Goal: Information Seeking & Learning: Learn about a topic

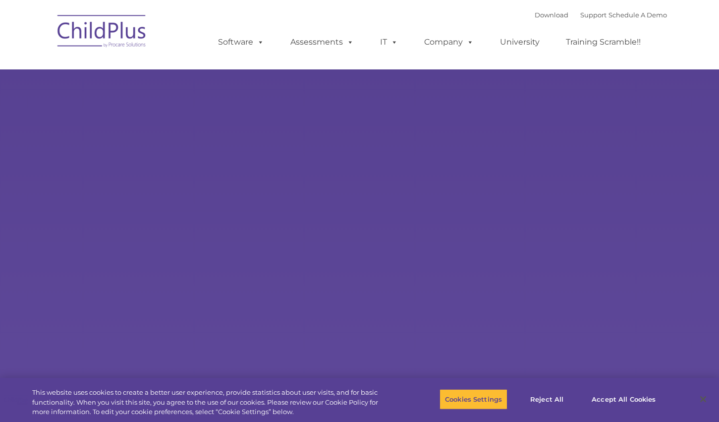
select select "MEDIUM"
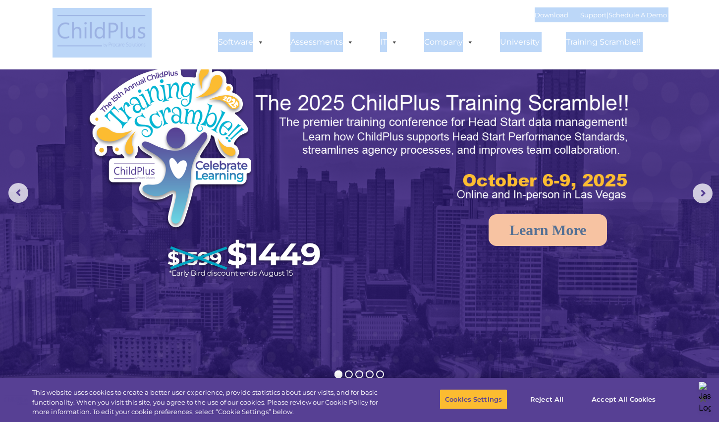
drag, startPoint x: 19, startPoint y: 18, endPoint x: -2, endPoint y: 19, distance: 21.4
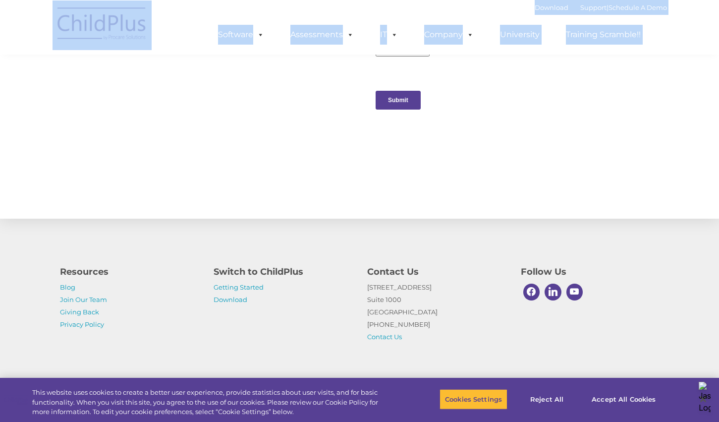
scroll to position [1038, 0]
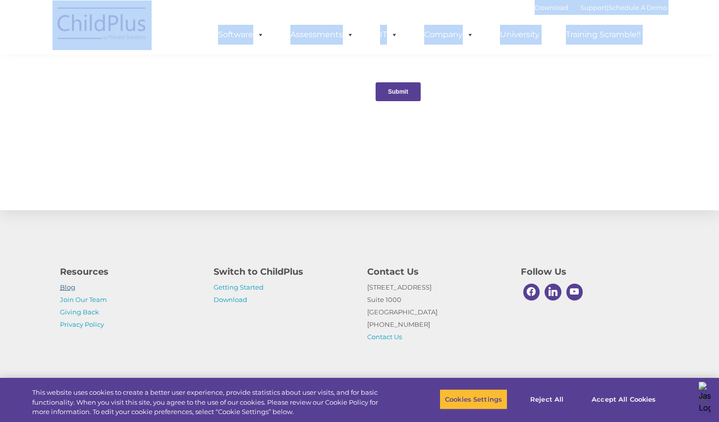
click at [66, 290] on link "Blog" at bounding box center [67, 287] width 15 height 8
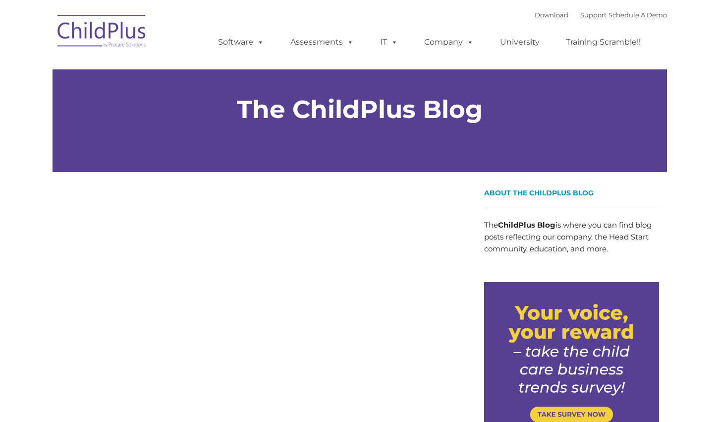
type input ""
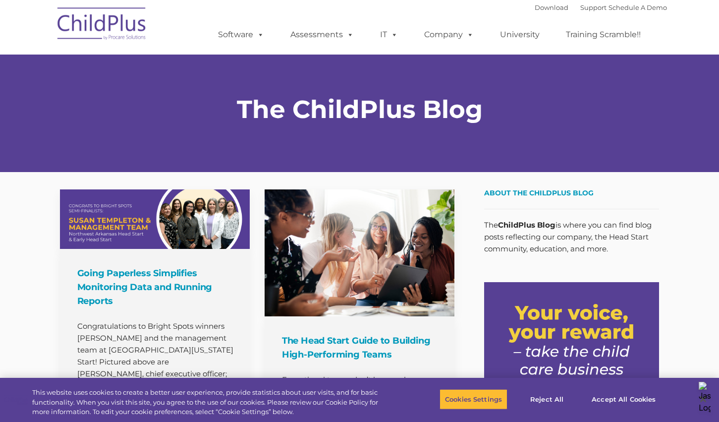
click at [32, 35] on nav "Download Support | Schedule A Demo  MENU MENU Software ChildPlus: The original…" at bounding box center [359, 27] width 719 height 55
